Goal: Check status

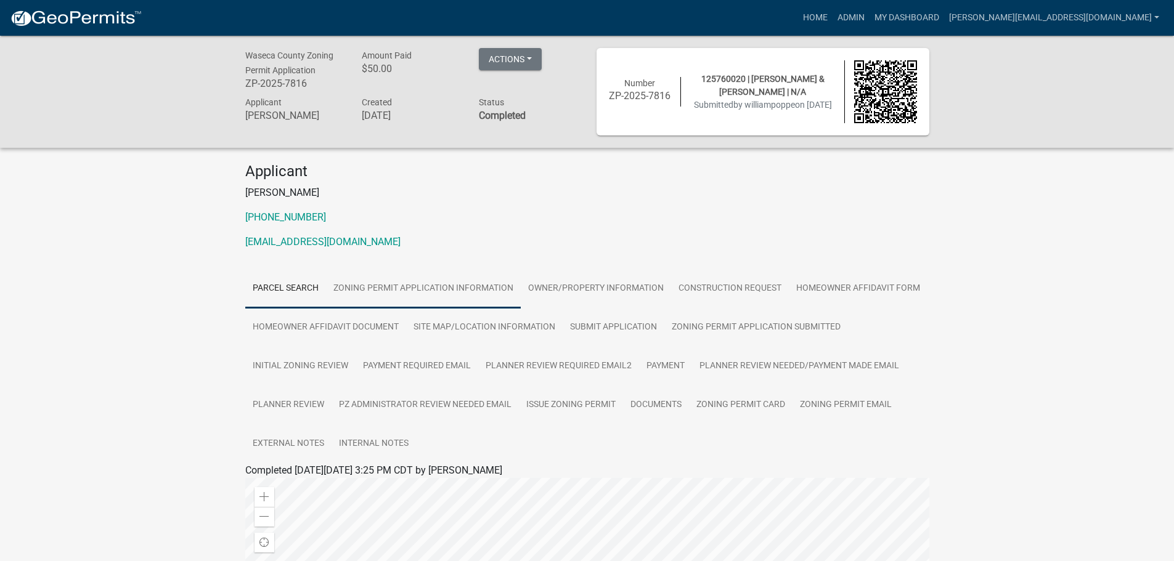
click at [412, 284] on link "Zoning Permit Application Information" at bounding box center [423, 288] width 195 height 39
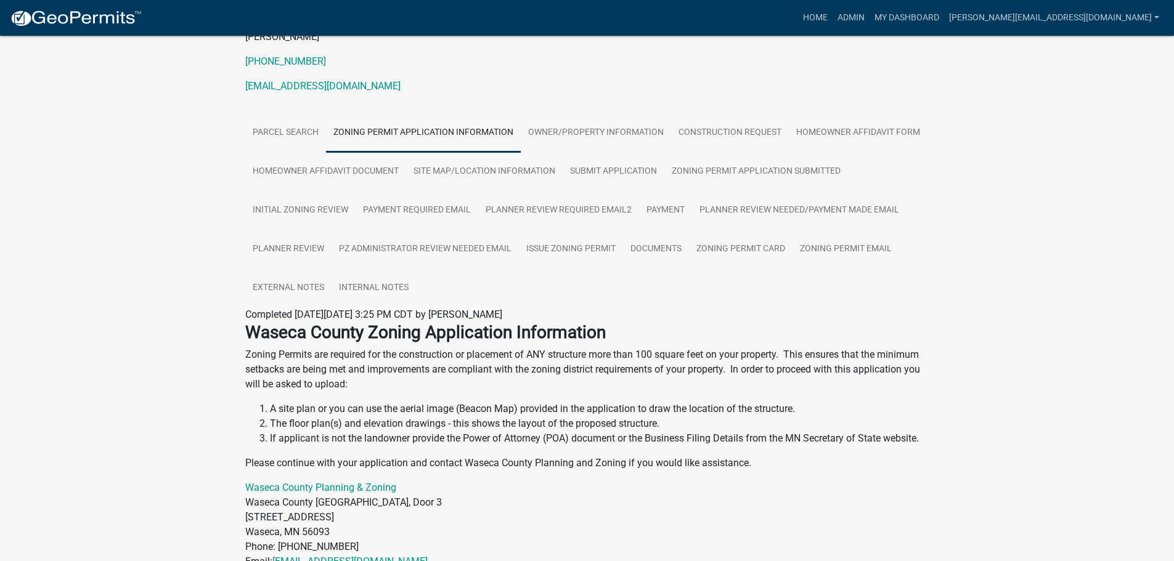
scroll to position [185, 0]
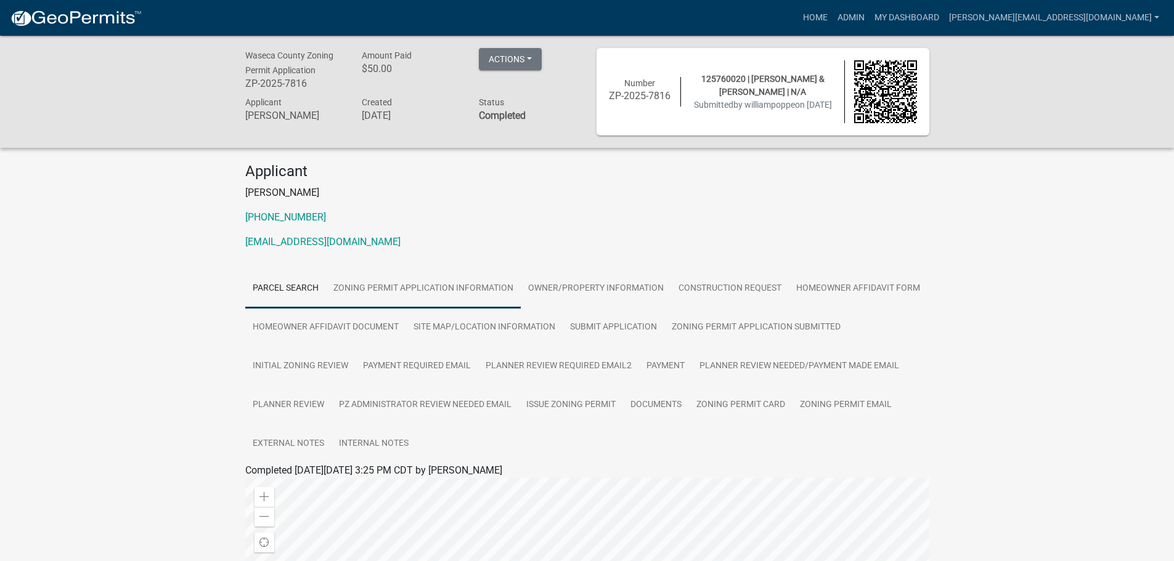
click at [372, 285] on link "Zoning Permit Application Information" at bounding box center [423, 288] width 195 height 39
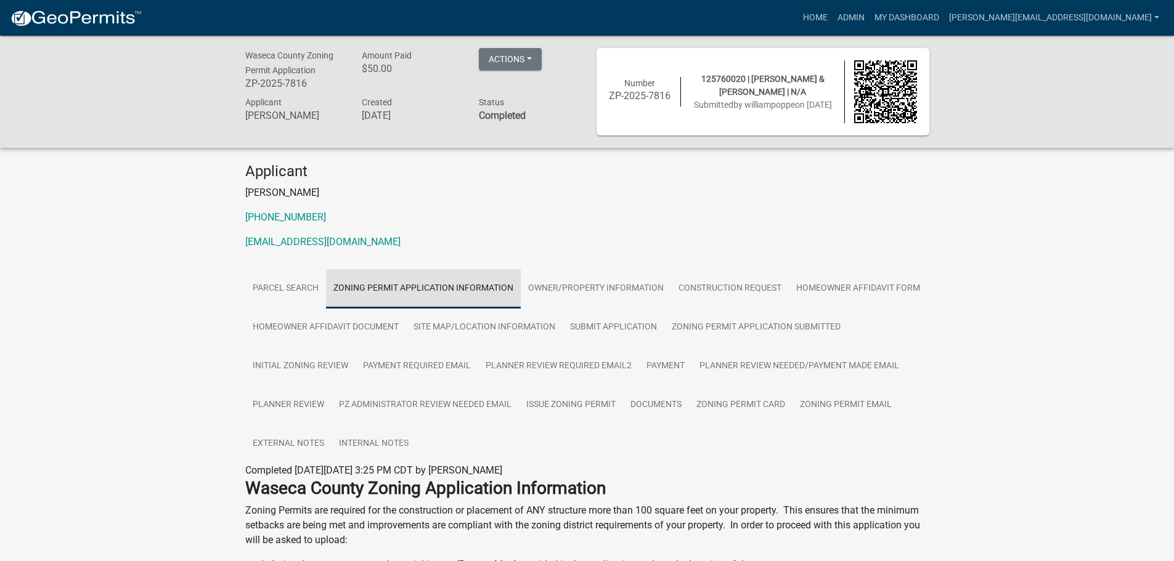
click at [383, 289] on link "Zoning Permit Application Information" at bounding box center [423, 288] width 195 height 39
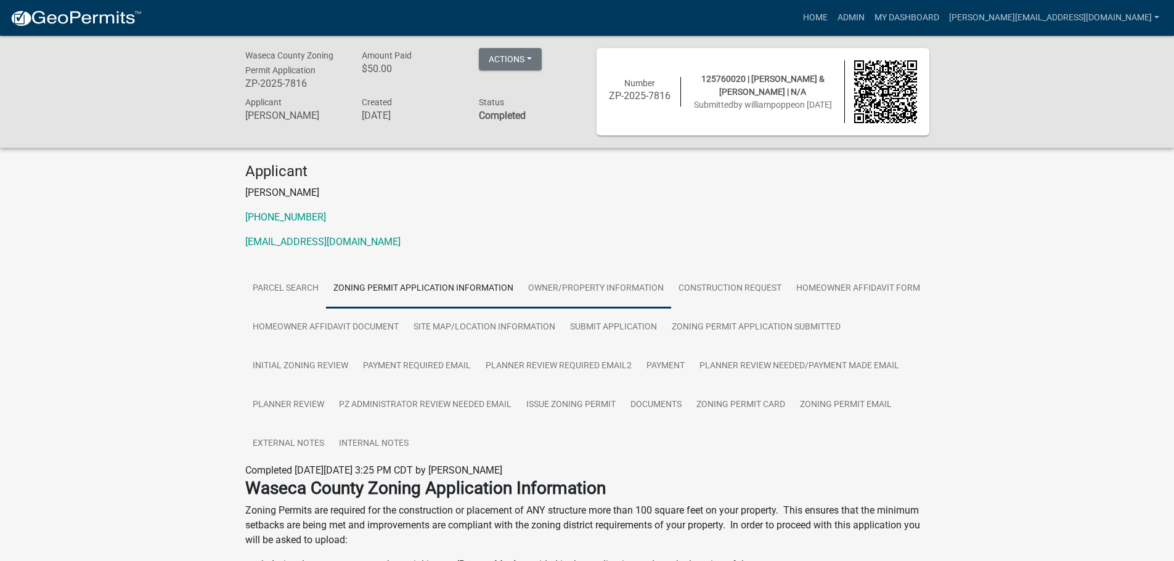
click at [622, 288] on link "Owner/Property Information" at bounding box center [596, 288] width 150 height 39
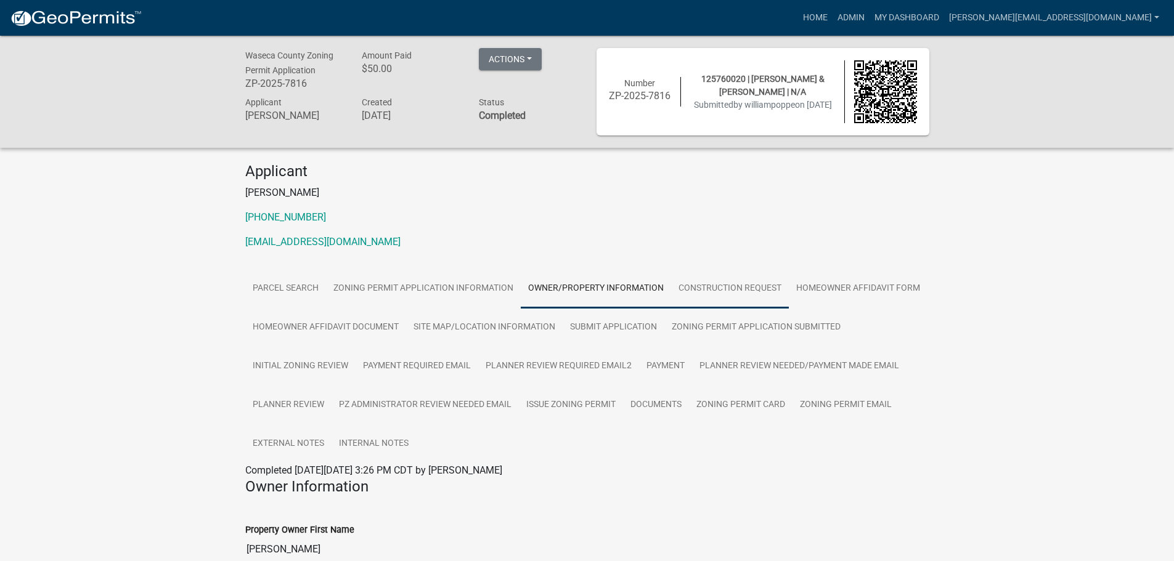
click at [706, 285] on link "Construction Request" at bounding box center [730, 288] width 118 height 39
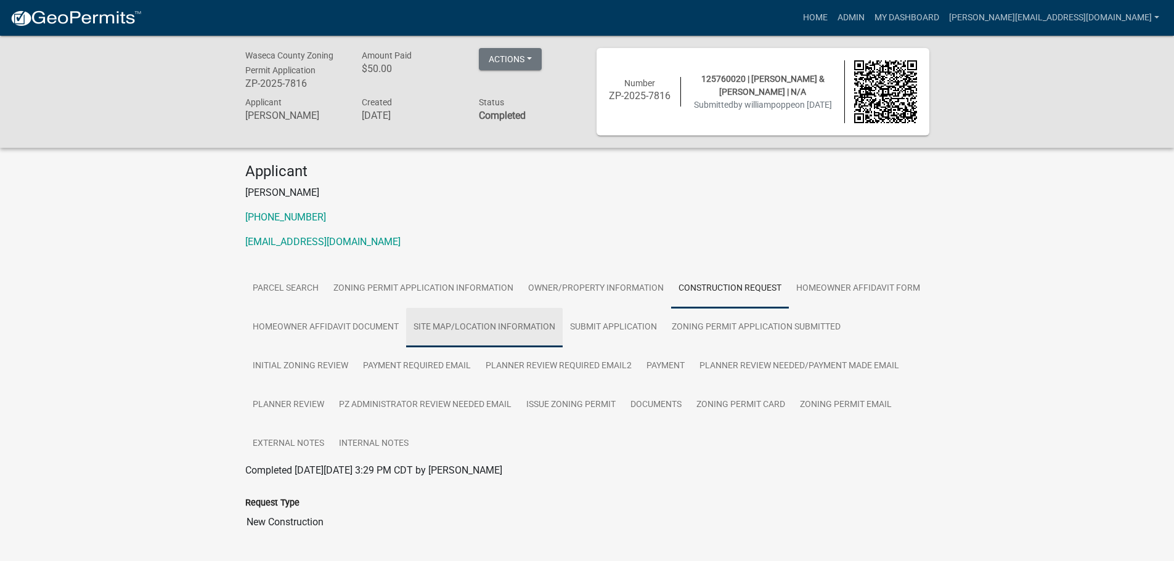
click at [502, 323] on link "Site Map/Location Information" at bounding box center [484, 327] width 157 height 39
